Goal: Task Accomplishment & Management: Manage account settings

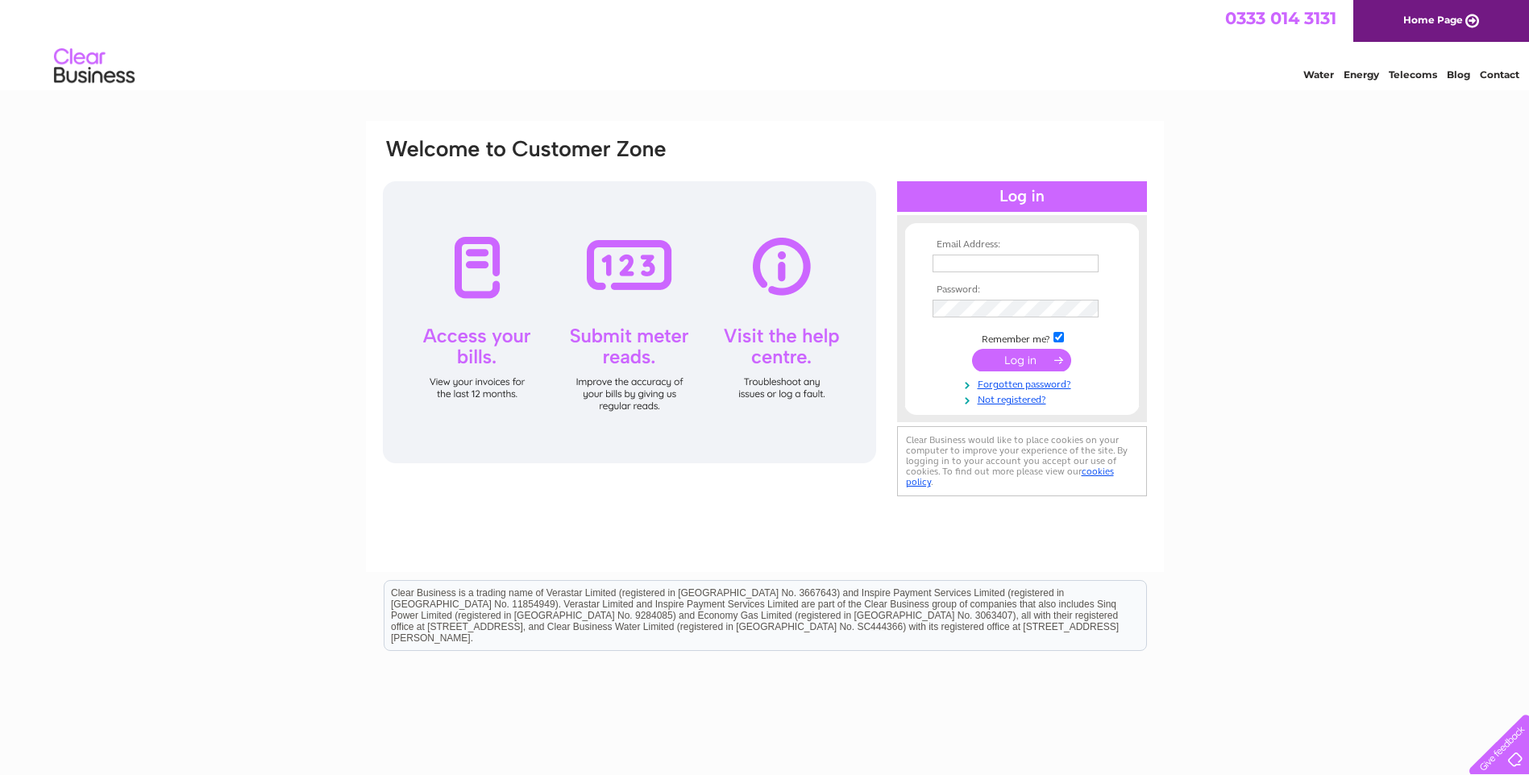
type input "[EMAIL_ADDRESS][DOMAIN_NAME]"
click at [1021, 359] on input "submit" at bounding box center [1021, 360] width 99 height 23
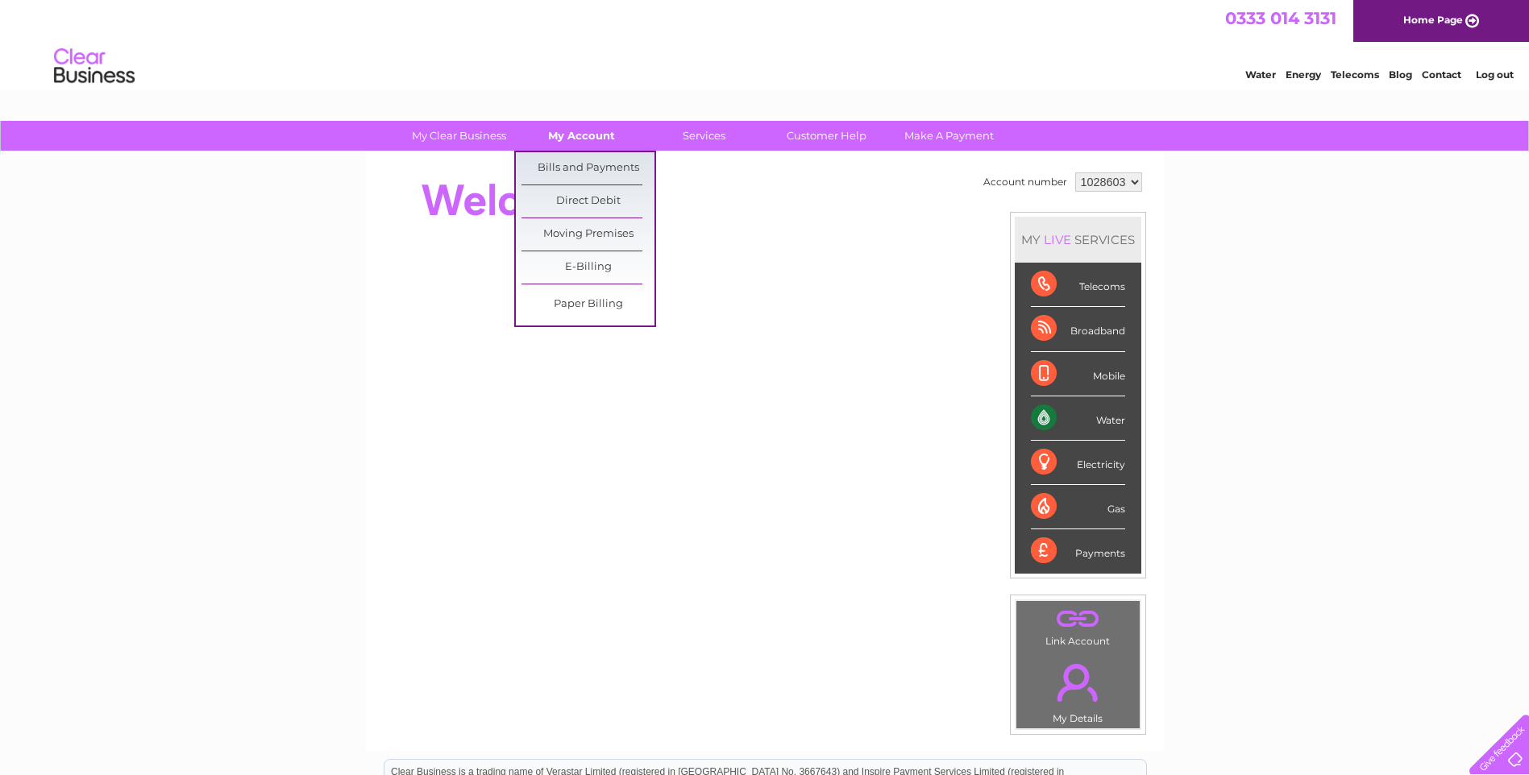
click at [586, 135] on link "My Account" at bounding box center [581, 136] width 133 height 30
click at [586, 164] on link "Bills and Payments" at bounding box center [588, 168] width 133 height 32
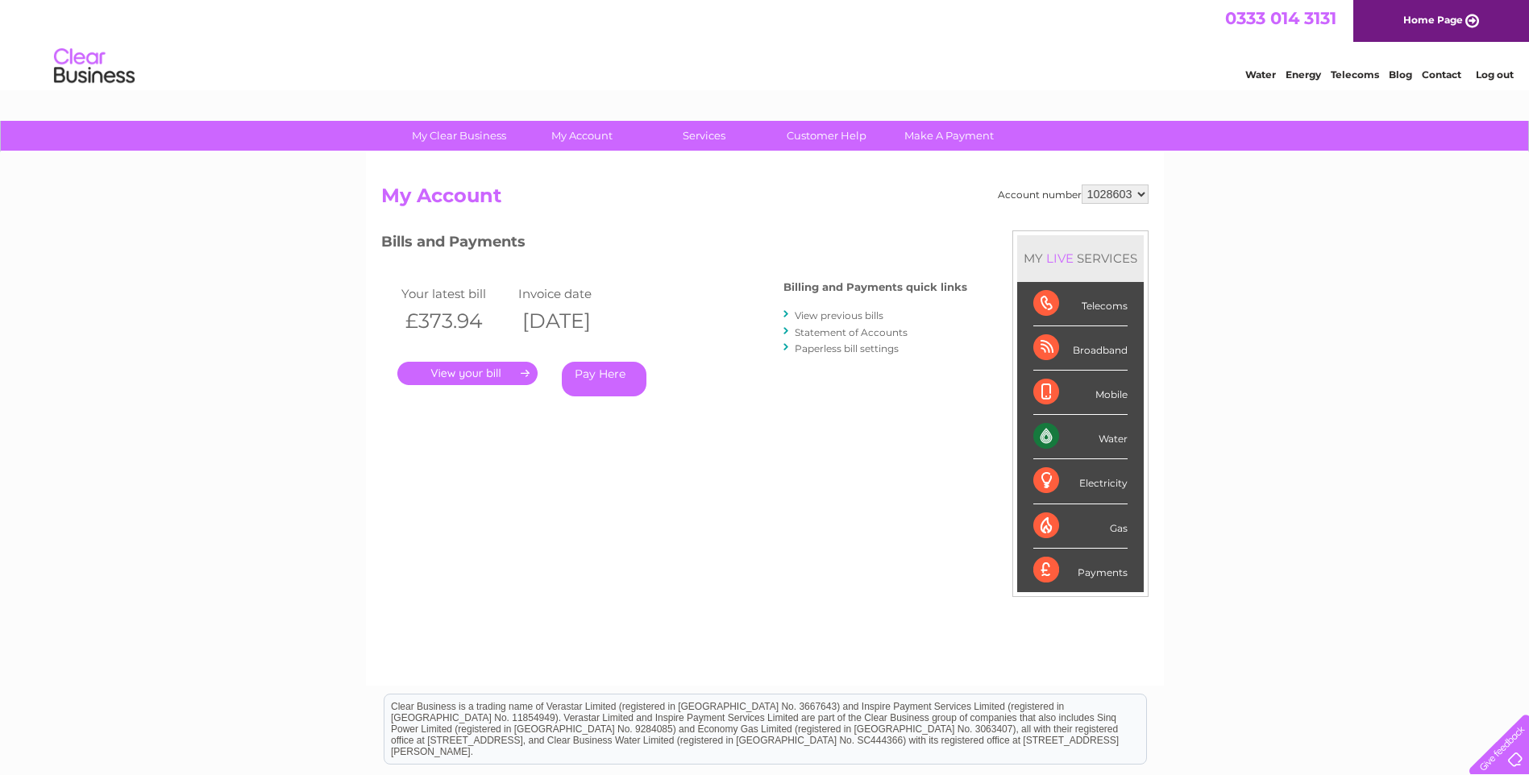
click at [501, 381] on link "." at bounding box center [467, 373] width 140 height 23
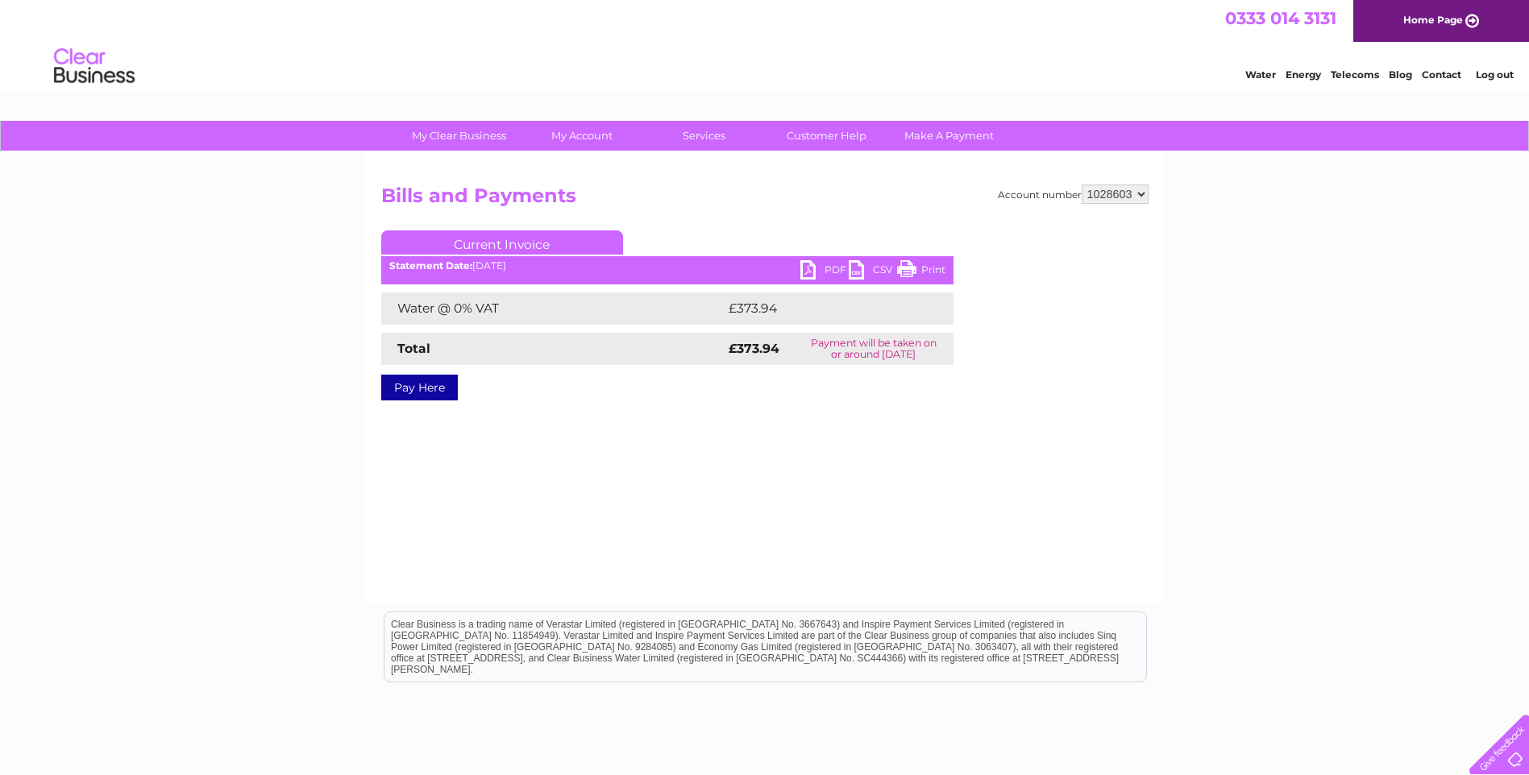
click at [814, 265] on link "PDF" at bounding box center [824, 271] width 48 height 23
